Goal: Task Accomplishment & Management: Use online tool/utility

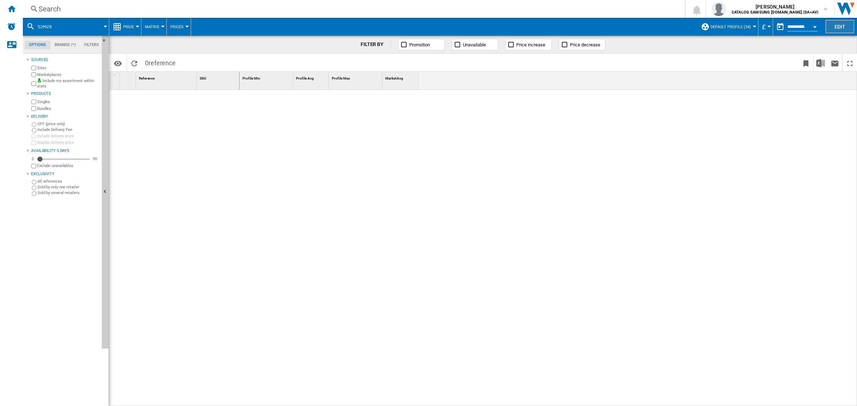
click at [839, 23] on button "Edit" at bounding box center [839, 26] width 29 height 13
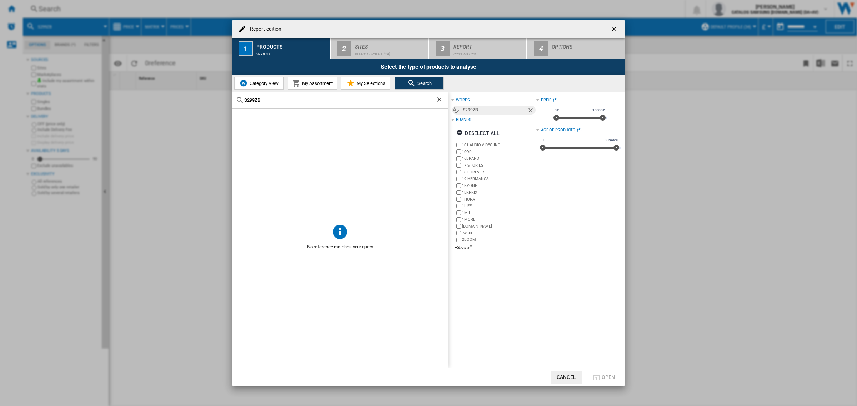
click at [264, 77] on button "Category View" at bounding box center [258, 83] width 49 height 13
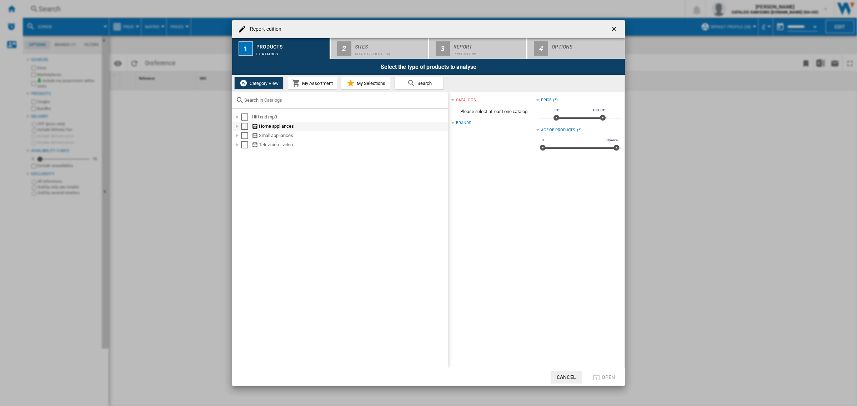
click at [236, 128] on div at bounding box center [237, 126] width 7 height 7
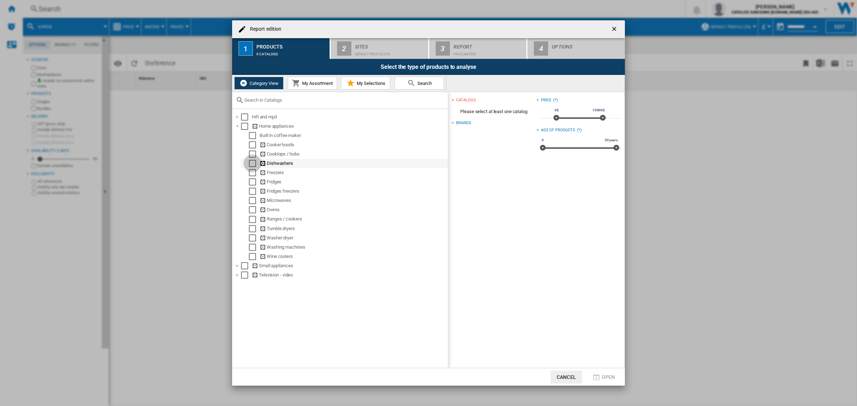
click at [249, 162] on div "Select" at bounding box center [252, 163] width 7 height 7
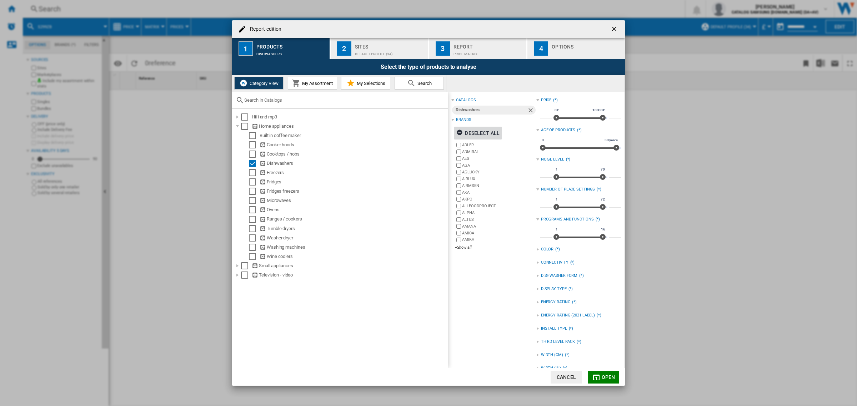
click at [483, 134] on div "Deselect all" at bounding box center [477, 133] width 43 height 13
click at [461, 248] on div "+Show all" at bounding box center [495, 247] width 81 height 5
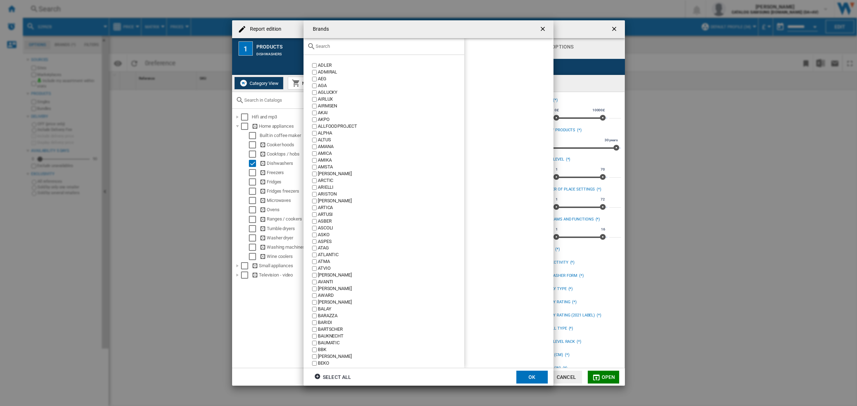
click at [328, 52] on div at bounding box center [383, 46] width 161 height 17
click at [327, 49] on input "text" at bounding box center [388, 46] width 145 height 5
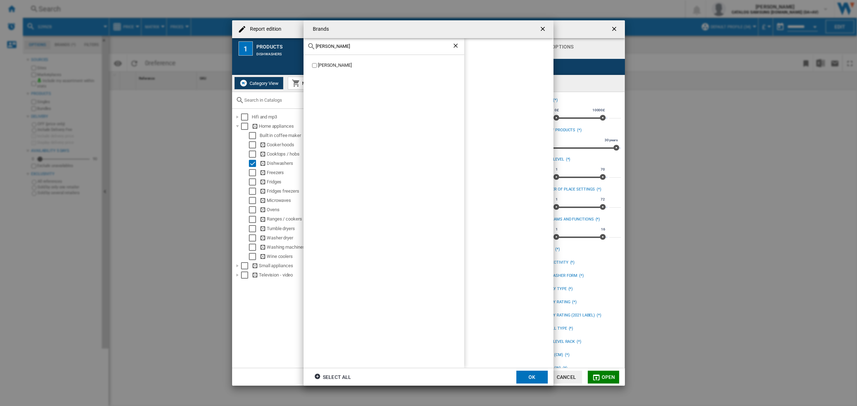
type input "[PERSON_NAME]"
click at [534, 375] on button "OK" at bounding box center [531, 377] width 31 height 13
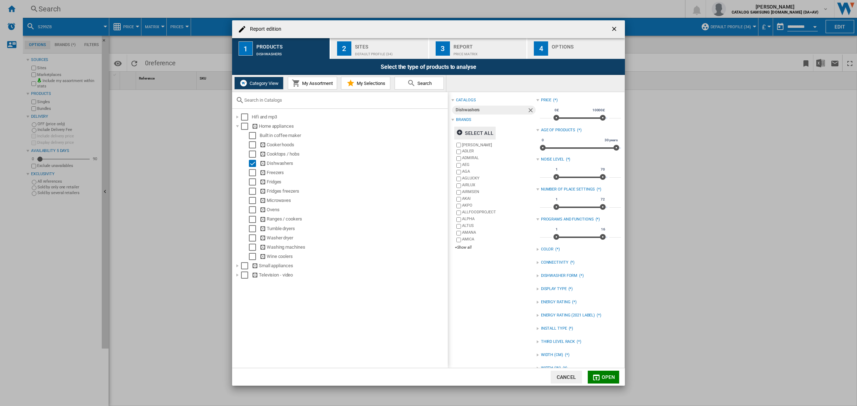
click at [381, 51] on div "Default profile (34)" at bounding box center [390, 52] width 70 height 7
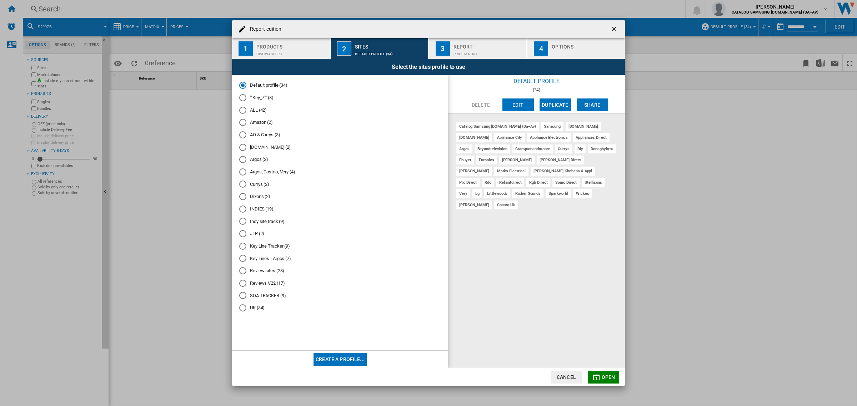
drag, startPoint x: 248, startPoint y: 109, endPoint x: 361, endPoint y: 71, distance: 119.1
click at [247, 108] on md-radio-button "ALL (42)" at bounding box center [340, 110] width 202 height 7
click at [468, 46] on div "Report" at bounding box center [488, 44] width 70 height 7
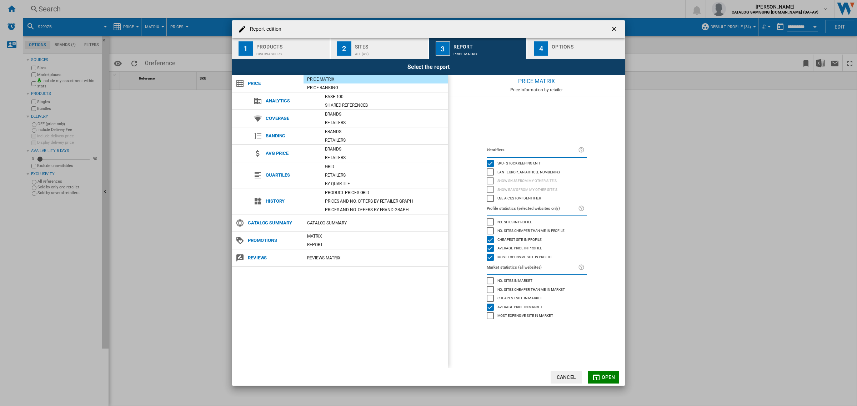
click at [594, 377] on md-icon "button" at bounding box center [596, 377] width 9 height 9
